Goal: Navigation & Orientation: Understand site structure

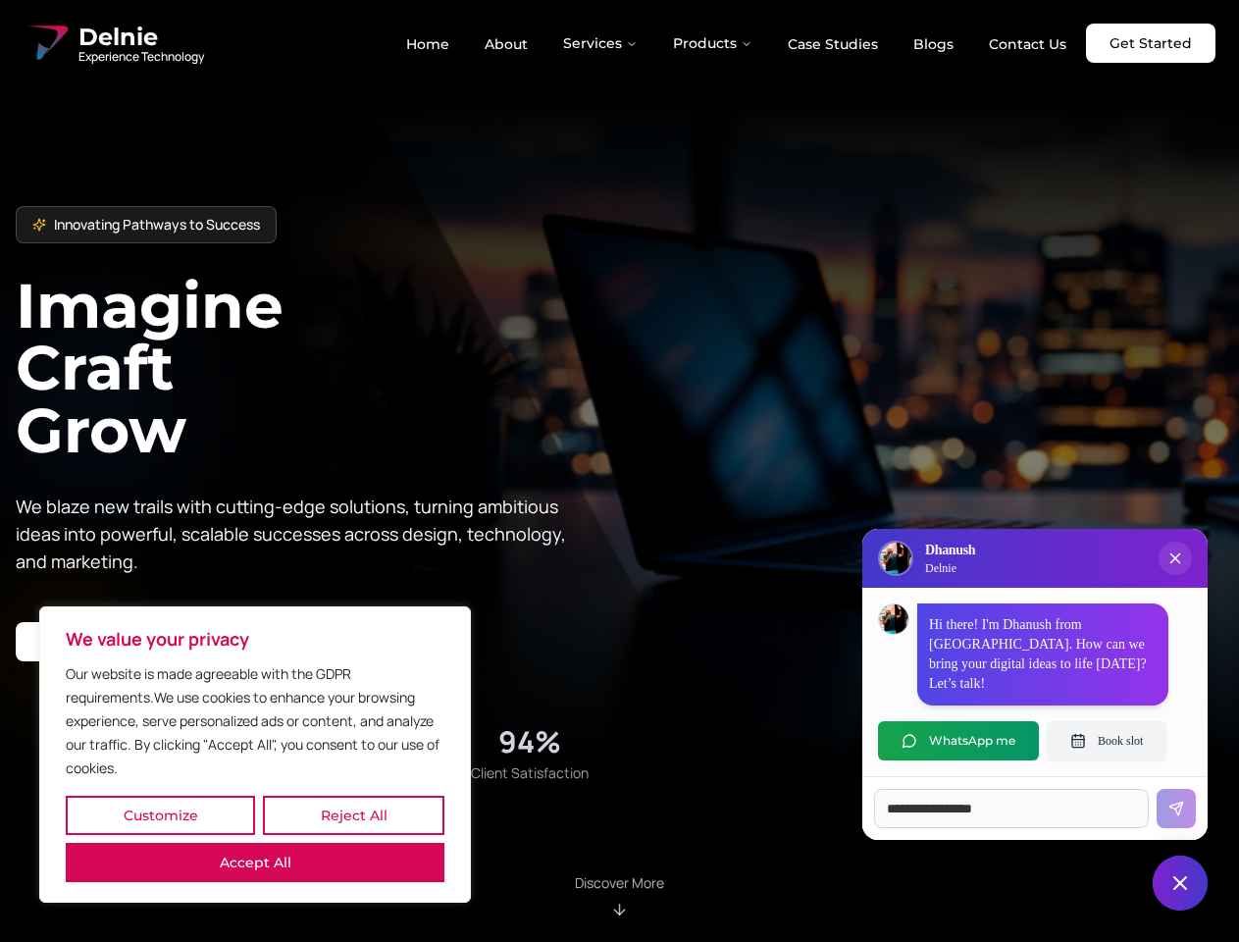
click at [160, 816] on button "Customize" at bounding box center [160, 815] width 189 height 39
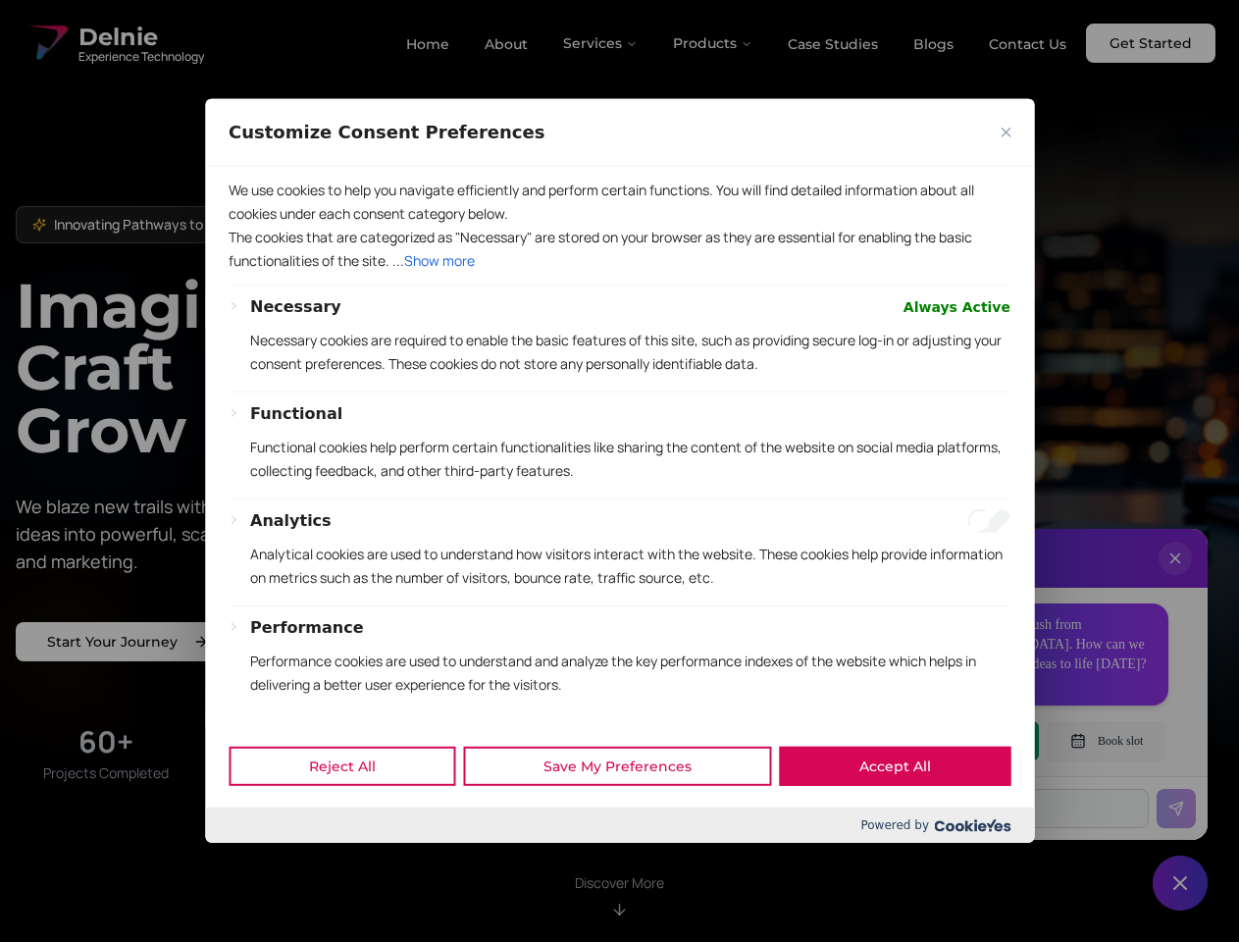
click at [353, 816] on div at bounding box center [619, 471] width 1239 height 942
click at [255, 863] on div at bounding box center [619, 471] width 1239 height 942
click at [619, 285] on div "We use cookies to help you navigate efficiently and perform certain functions. …" at bounding box center [620, 226] width 782 height 118
click at [602, 43] on div at bounding box center [619, 471] width 1239 height 942
click at [713, 43] on div at bounding box center [619, 471] width 1239 height 942
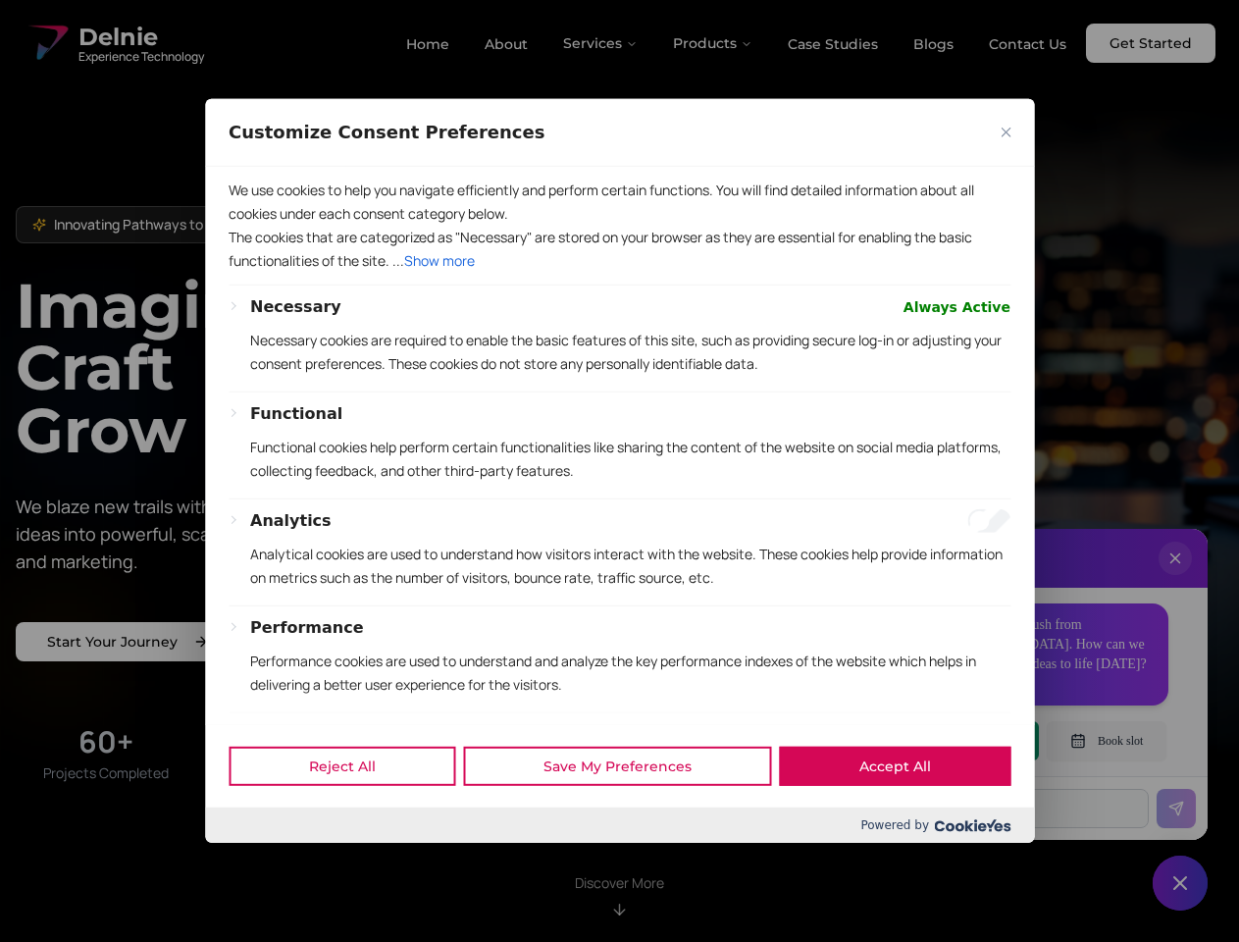
click at [1176, 578] on div at bounding box center [619, 471] width 1239 height 942
click at [959, 741] on div "Reject All Save My Preferences Accept All" at bounding box center [619, 765] width 829 height 83
click at [1107, 741] on div at bounding box center [619, 471] width 1239 height 942
click at [1181, 883] on div at bounding box center [619, 471] width 1239 height 942
